Goal: Task Accomplishment & Management: Use online tool/utility

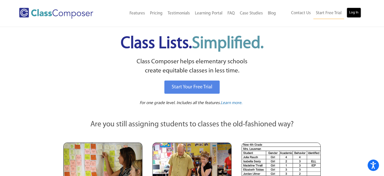
click at [356, 14] on link "Log In" at bounding box center [354, 13] width 14 height 10
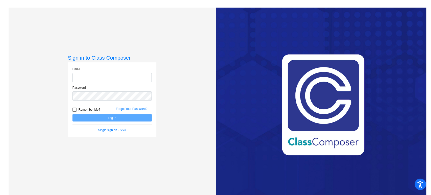
type input "[PERSON_NAME][EMAIL_ADDRESS][PERSON_NAME][DOMAIN_NAME]"
click at [112, 117] on button "Log In" at bounding box center [112, 117] width 79 height 7
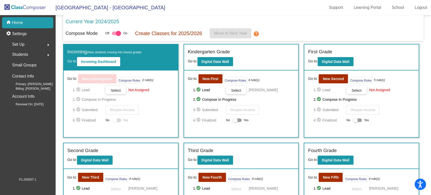
scroll to position [56, 0]
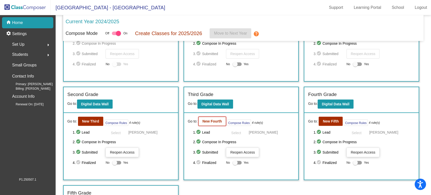
click at [206, 118] on button "New Fourth" at bounding box center [213, 121] width 28 height 9
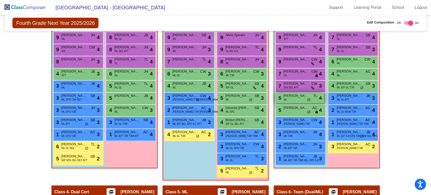
scroll to position [112, 0]
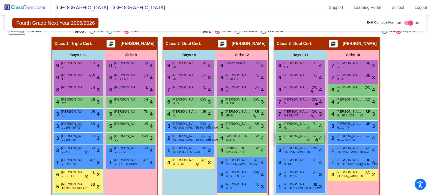
click at [295, 140] on div "5 [PERSON_NAME] AC lock do_not_disturb_alt 4" at bounding box center [300, 138] width 48 height 10
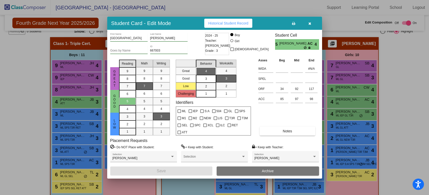
click at [309, 23] on icon "button" at bounding box center [309, 24] width 3 height 4
